Goal: Task Accomplishment & Management: Complete application form

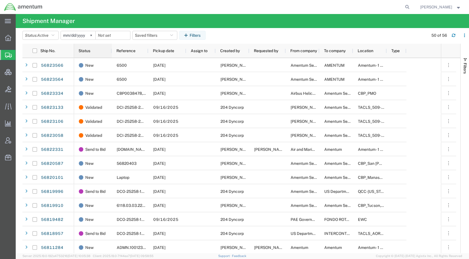
click at [87, 51] on span "Status" at bounding box center [85, 51] width 12 height 4
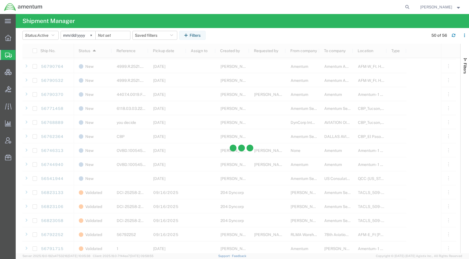
scroll to position [477, 0]
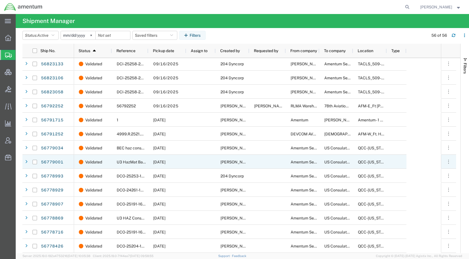
scroll to position [506, 0]
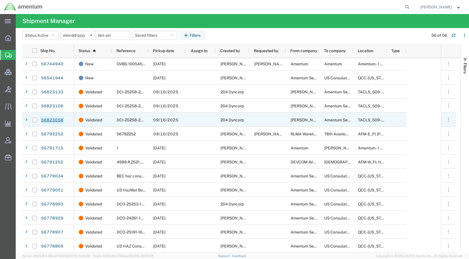
click at [59, 120] on link "56823058" at bounding box center [52, 120] width 23 height 9
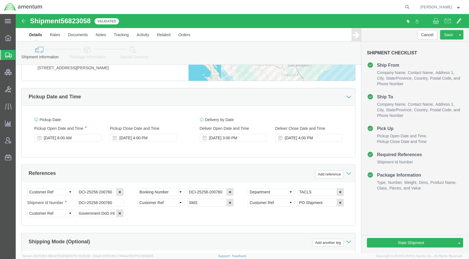
scroll to position [369, 0]
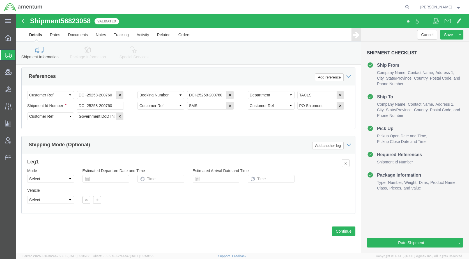
select select
select select "42689"
click link "Package Information"
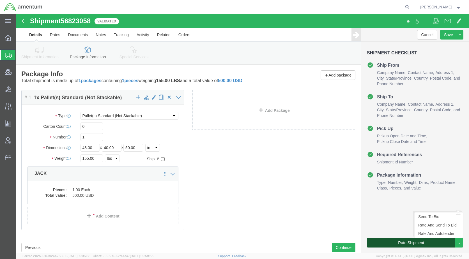
click button "Rate Shipment"
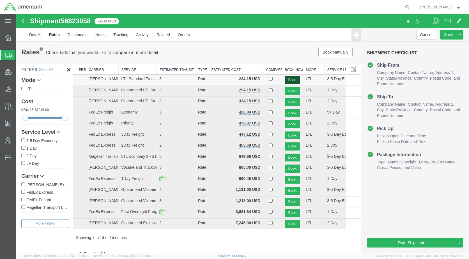
click at [286, 79] on button "Book" at bounding box center [292, 80] width 15 height 8
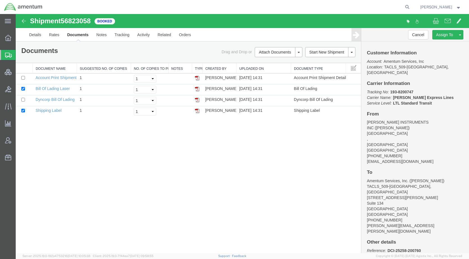
click at [20, 54] on span "Shipments" at bounding box center [17, 54] width 4 height 11
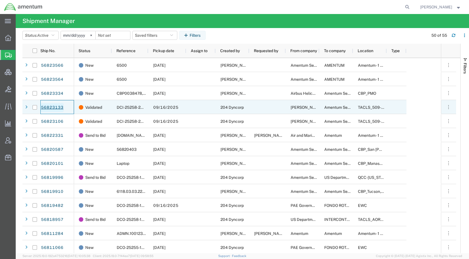
click at [56, 106] on link "56823133" at bounding box center [52, 107] width 23 height 9
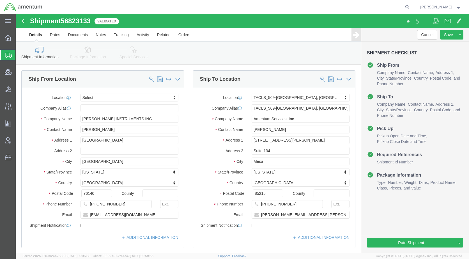
select select
select select "42689"
click icon
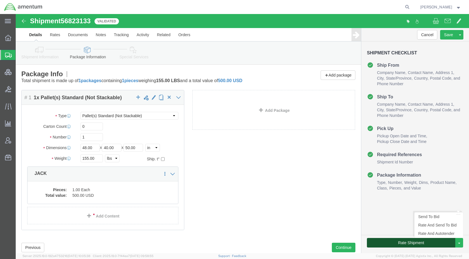
click button "Rate Shipment"
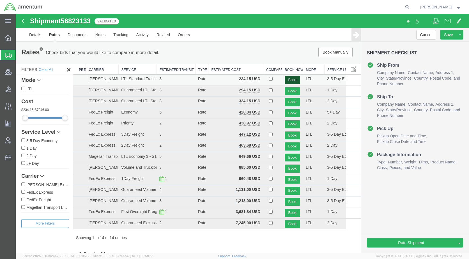
click at [291, 82] on button "Book" at bounding box center [292, 80] width 15 height 8
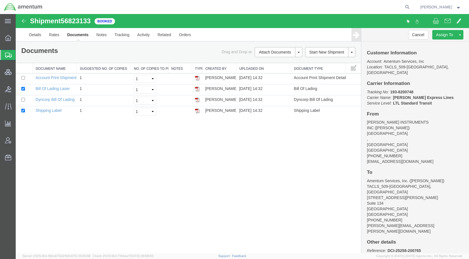
drag, startPoint x: 36, startPoint y: 53, endPoint x: 58, endPoint y: 89, distance: 42.2
click at [20, 53] on span "Shipments" at bounding box center [17, 54] width 4 height 11
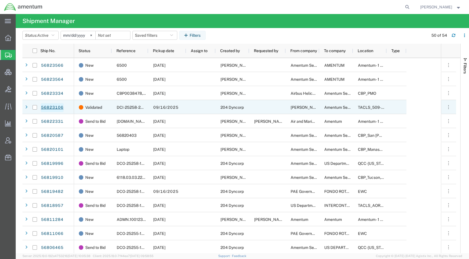
click at [49, 106] on link "56823106" at bounding box center [52, 107] width 23 height 9
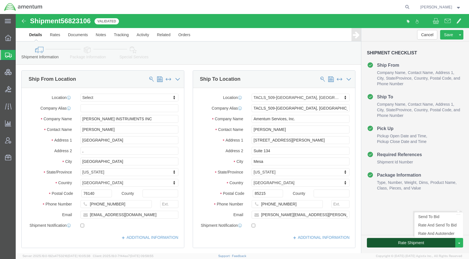
click button "Rate Shipment"
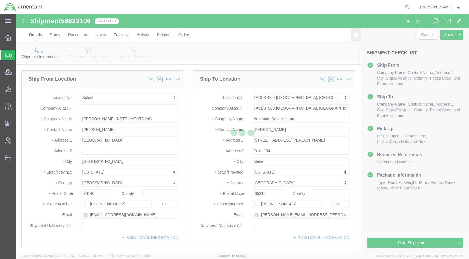
select select
select select "42689"
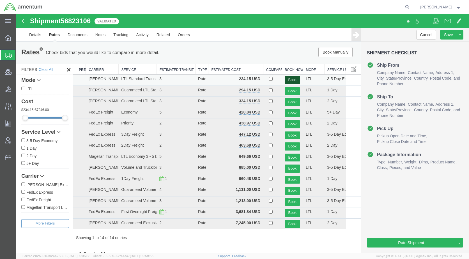
click at [289, 81] on button "Book" at bounding box center [292, 80] width 15 height 8
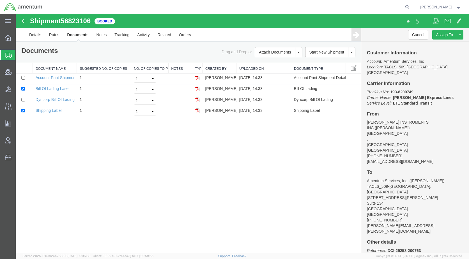
click at [20, 54] on span "Shipments" at bounding box center [17, 54] width 4 height 11
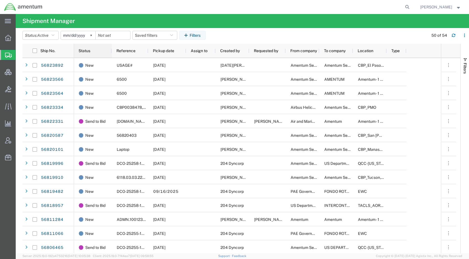
click at [86, 49] on span "Status" at bounding box center [85, 51] width 12 height 4
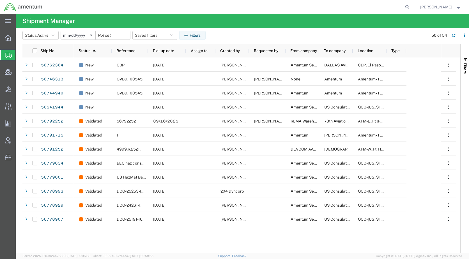
scroll to position [562, 0]
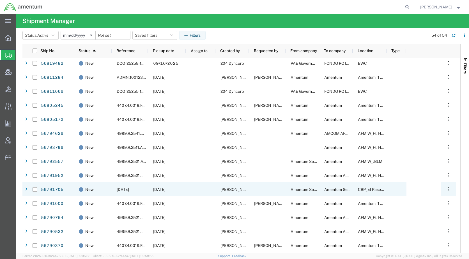
scroll to position [214, 0]
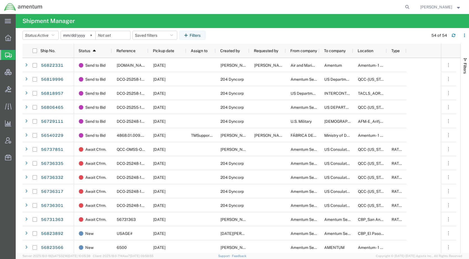
click at [344, 39] on agx-table-filter-chips "Status: Active Active All Approved Booked Canceled Delivered Denied New On Hold…" at bounding box center [223, 37] width 403 height 13
click at [284, 33] on agx-table-filter-chips "Status: Active Active All Approved Booked Canceled Delivered Denied New On Hold…" at bounding box center [223, 37] width 403 height 13
click at [274, 31] on agx-table-filter-chips "Status: Active Active All Approved Booked Canceled Delivered Denied New On Hold…" at bounding box center [223, 37] width 403 height 13
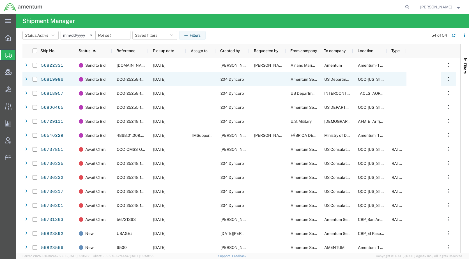
click at [201, 82] on div at bounding box center [200, 79] width 29 height 14
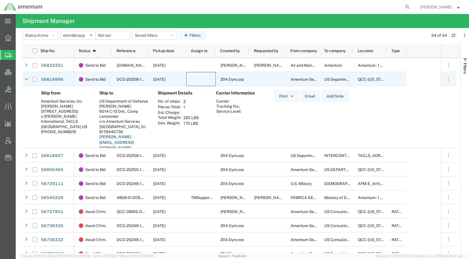
click at [202, 83] on div at bounding box center [200, 79] width 29 height 14
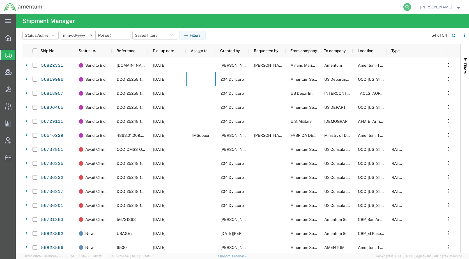
click at [411, 5] on icon at bounding box center [407, 7] width 8 height 8
paste input "DCI-25258-200775"
type input "DCI-25258-200775"
click at [411, 8] on icon at bounding box center [407, 7] width 8 height 8
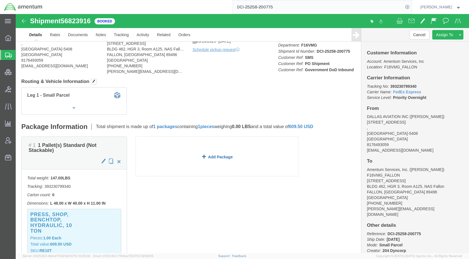
scroll to position [56, 0]
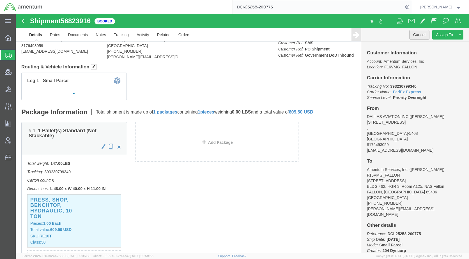
click button "Cancel"
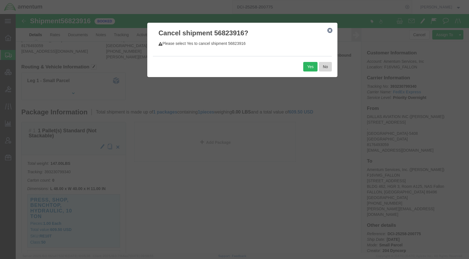
click button "No"
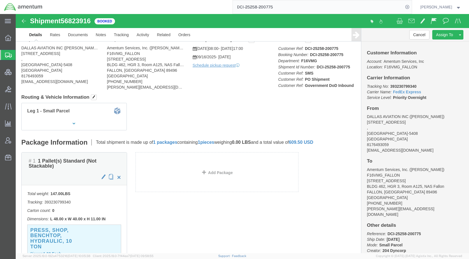
scroll to position [0, 0]
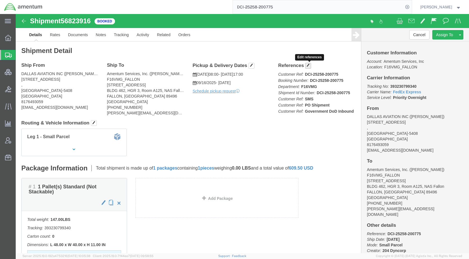
click span "button"
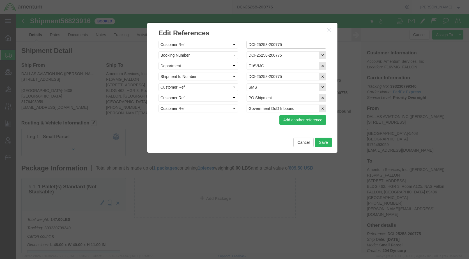
click input "DCI-25258-200775"
type input "cDCI-25258-200775"
click input "DCI-25258-200775"
type input "cDCI-25258-200775"
click input "DCI-25258-200775"
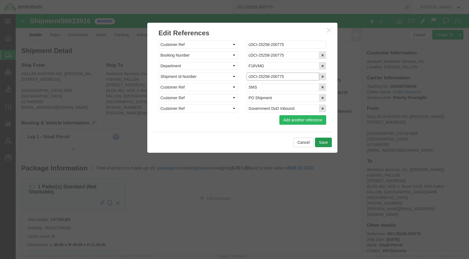
type input "cDCI-25258-200775"
click button "Save"
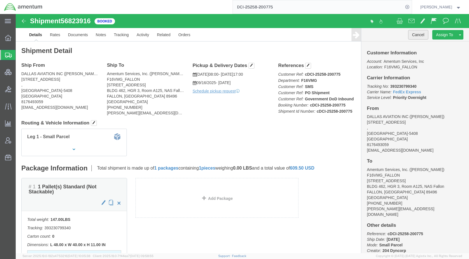
click button "Cancel"
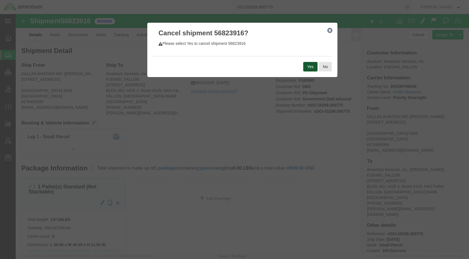
click button "Yes"
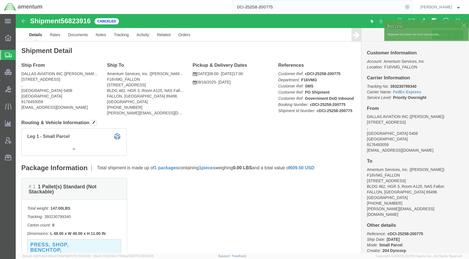
click div
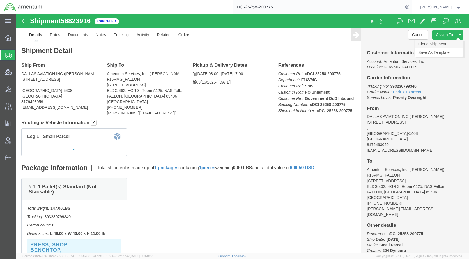
click link "Clone Shipment"
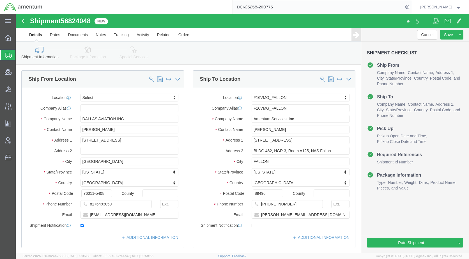
select select
select select "67791"
click link "Package Information"
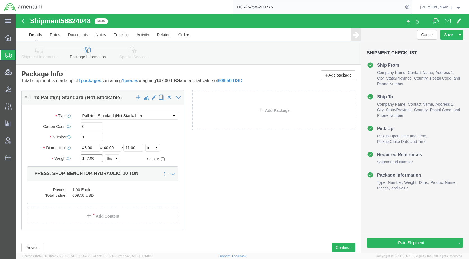
drag, startPoint x: 81, startPoint y: 144, endPoint x: 35, endPoint y: 150, distance: 46.1
click div "Package Type Select Bale(s) Basket(s) Bolt(s) Bottle(s) Buckets Bulk Bundle(s) …"
type input "1511"
click button "Rate Shipment"
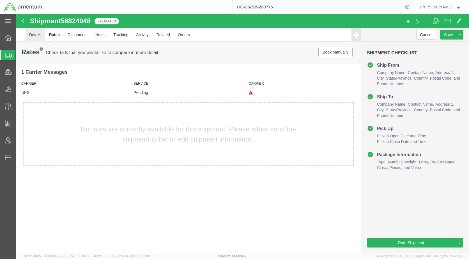
click at [31, 38] on link "Details" at bounding box center [35, 34] width 20 height 13
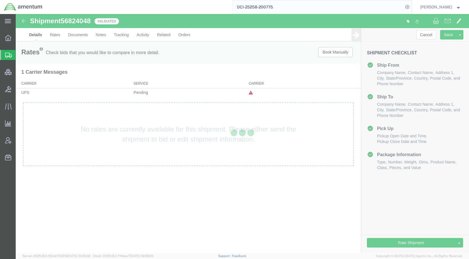
select select "67791"
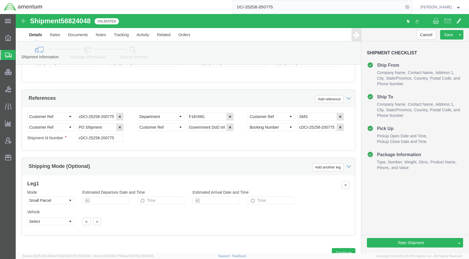
scroll to position [369, 0]
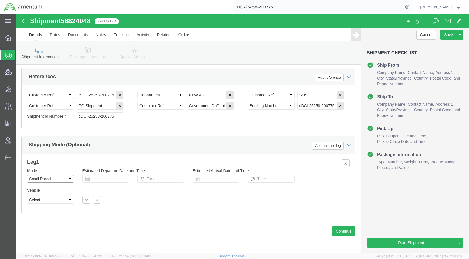
click select "Select Air Less than Truckload Multi-Leg Ocean Freight Rail Small Parcel Truckl…"
select select
click select "Select Air Less than Truckload Multi-Leg Ocean Freight Rail Small Parcel Truckl…"
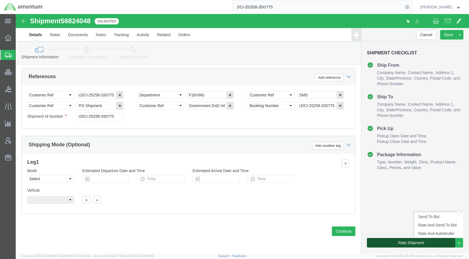
click button "Rate Shipment"
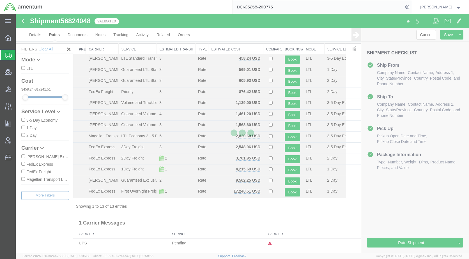
scroll to position [9, 0]
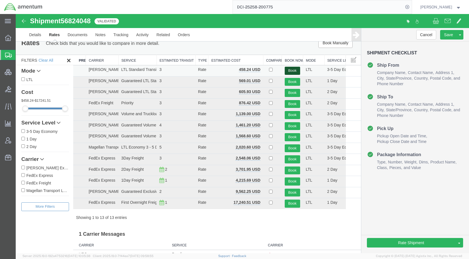
click at [290, 71] on button "Book" at bounding box center [292, 71] width 15 height 8
